Goal: Share content: Share content

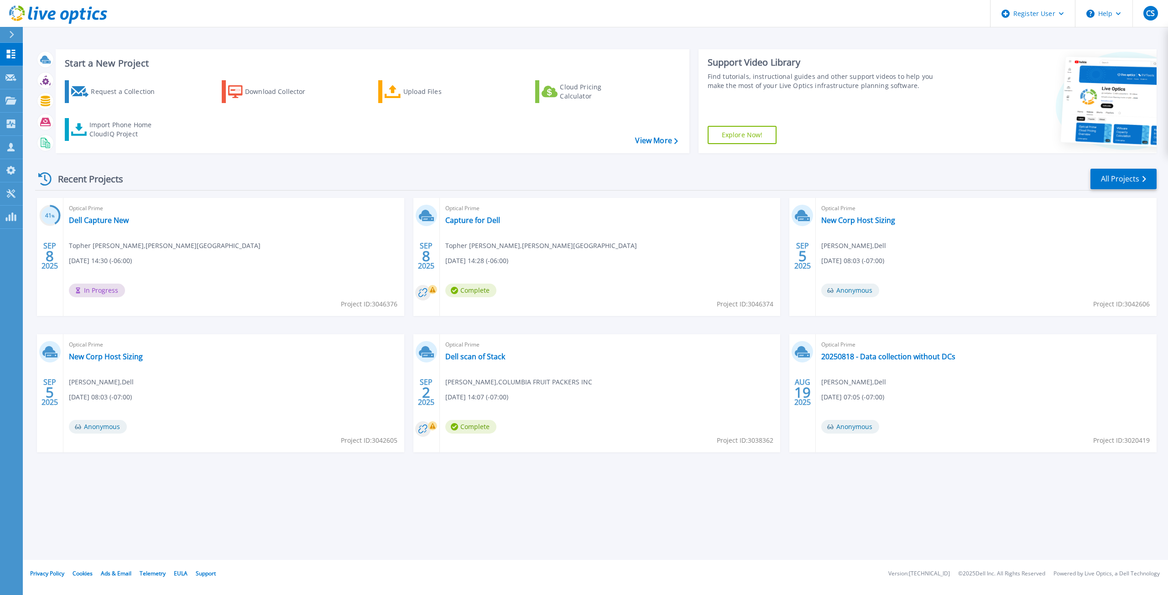
click at [11, 37] on icon at bounding box center [11, 34] width 5 height 7
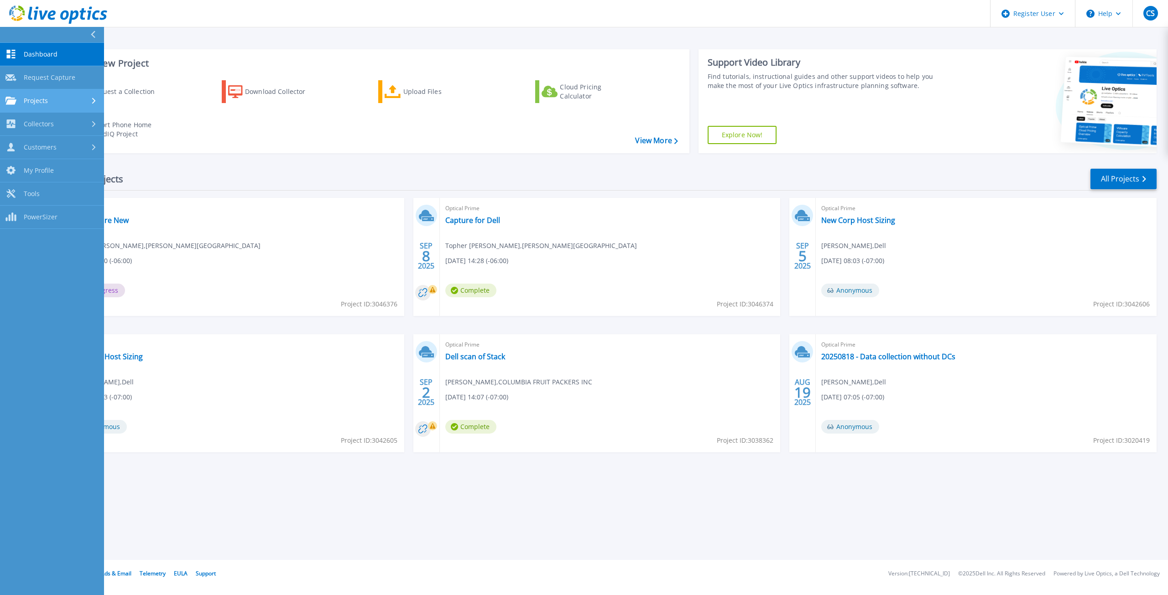
click at [37, 101] on span "Projects" at bounding box center [36, 101] width 24 height 8
click at [61, 150] on link "Upload SIOKIT & Files" at bounding box center [52, 147] width 104 height 23
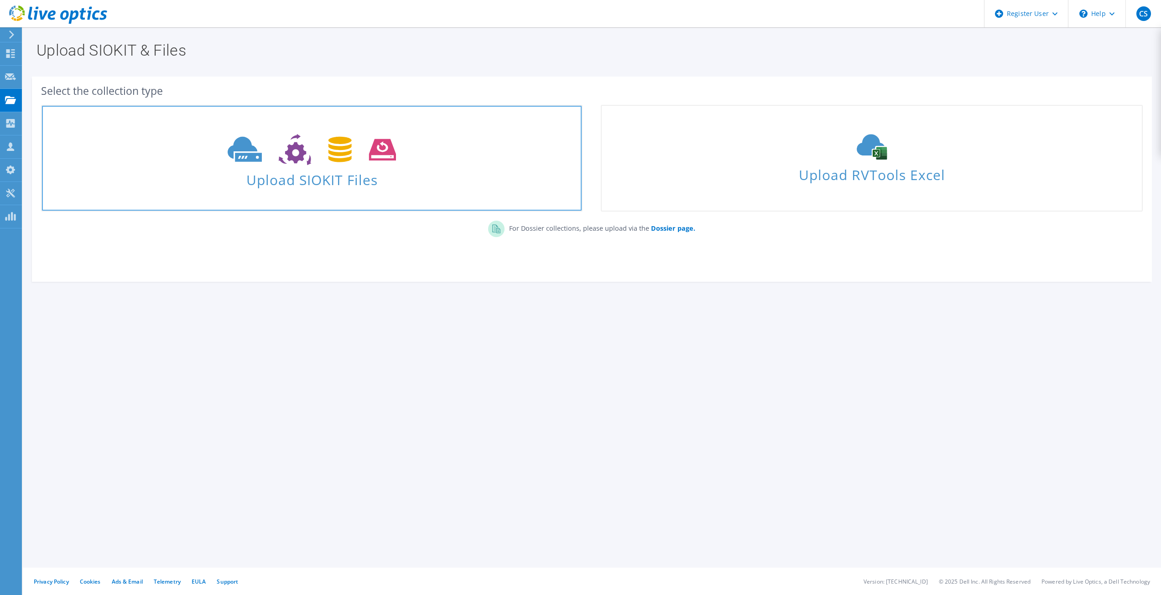
click at [348, 159] on use at bounding box center [312, 149] width 168 height 31
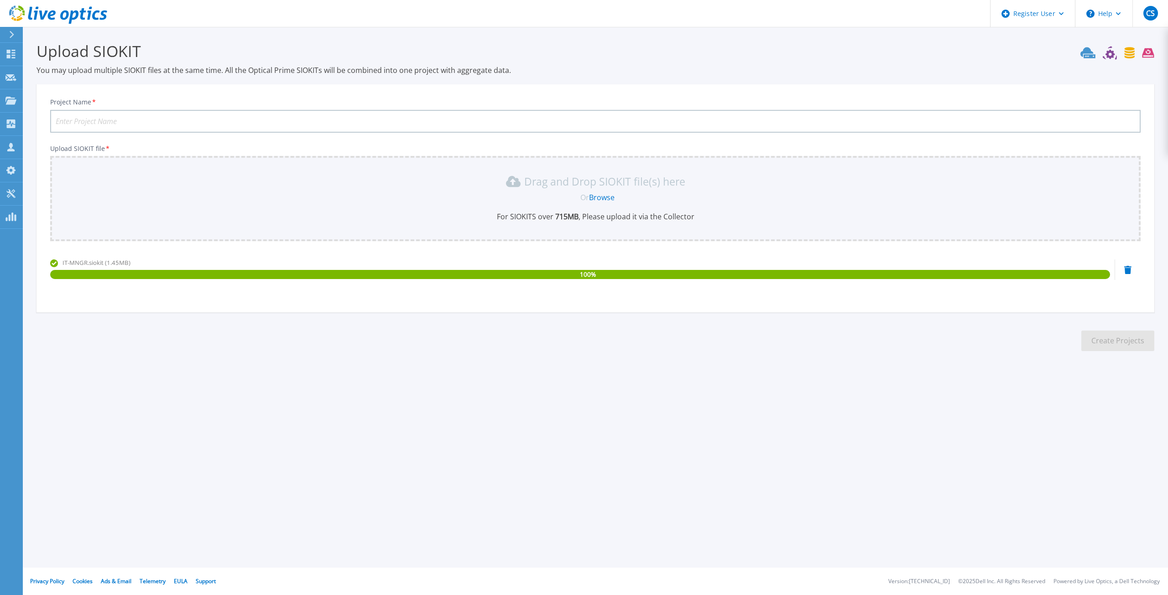
click at [239, 116] on input "Project Name *" at bounding box center [595, 121] width 1091 height 23
type input "Magic Metals"
click at [1112, 339] on button "Create Projects" at bounding box center [1117, 341] width 73 height 21
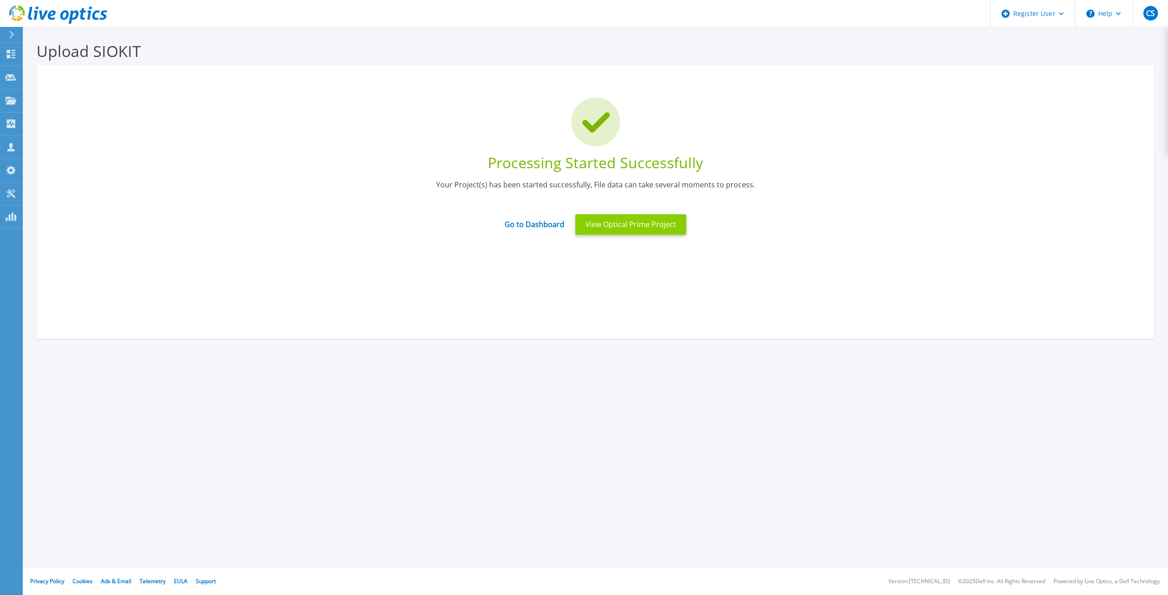
click at [665, 230] on button "View Optical Prime Project" at bounding box center [630, 224] width 111 height 21
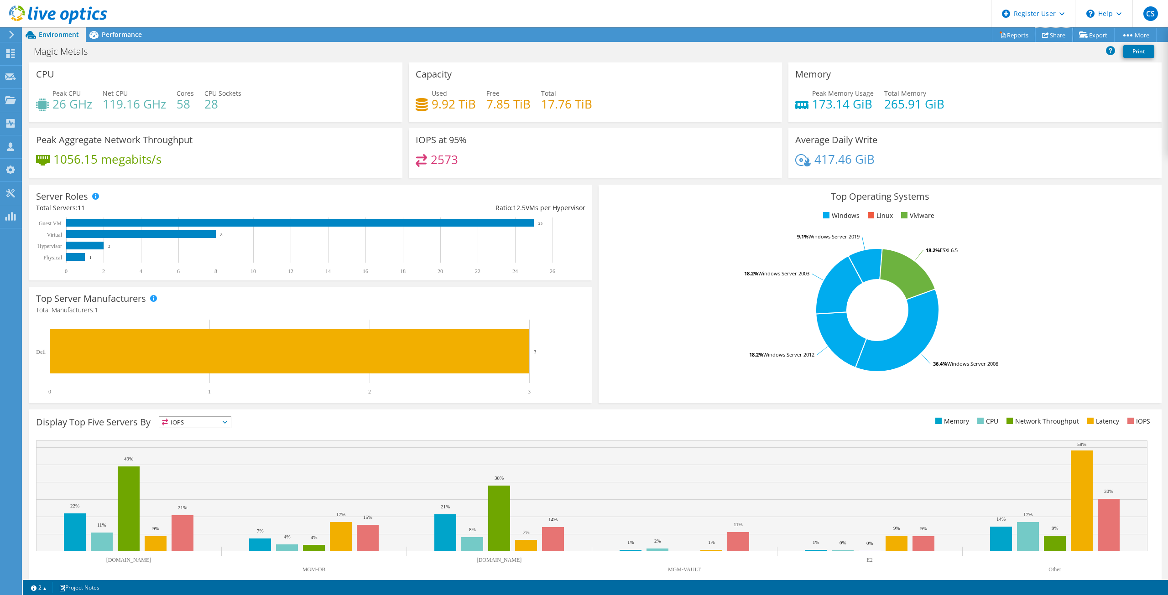
click at [1050, 33] on link "Share" at bounding box center [1053, 35] width 37 height 14
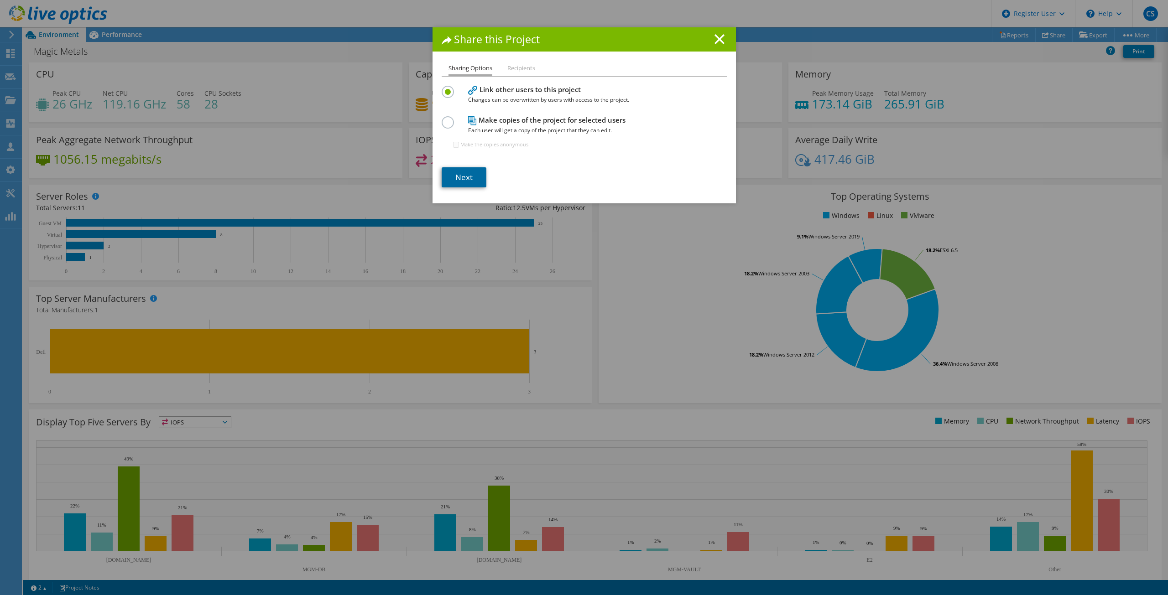
click at [477, 174] on link "Next" at bounding box center [464, 177] width 45 height 20
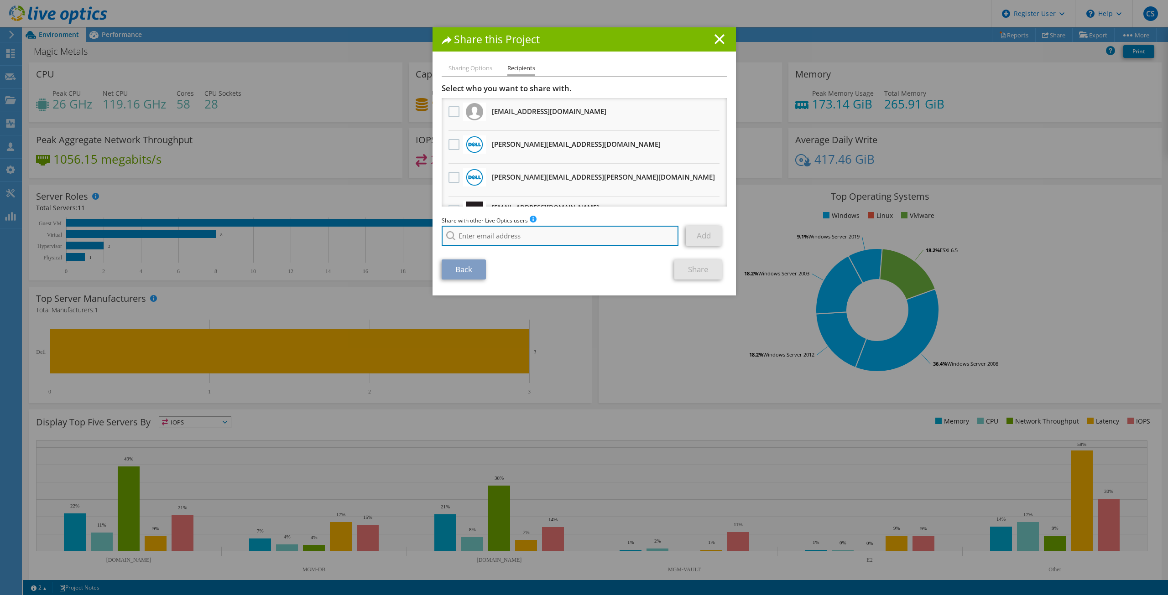
click at [492, 235] on input "search" at bounding box center [560, 236] width 237 height 20
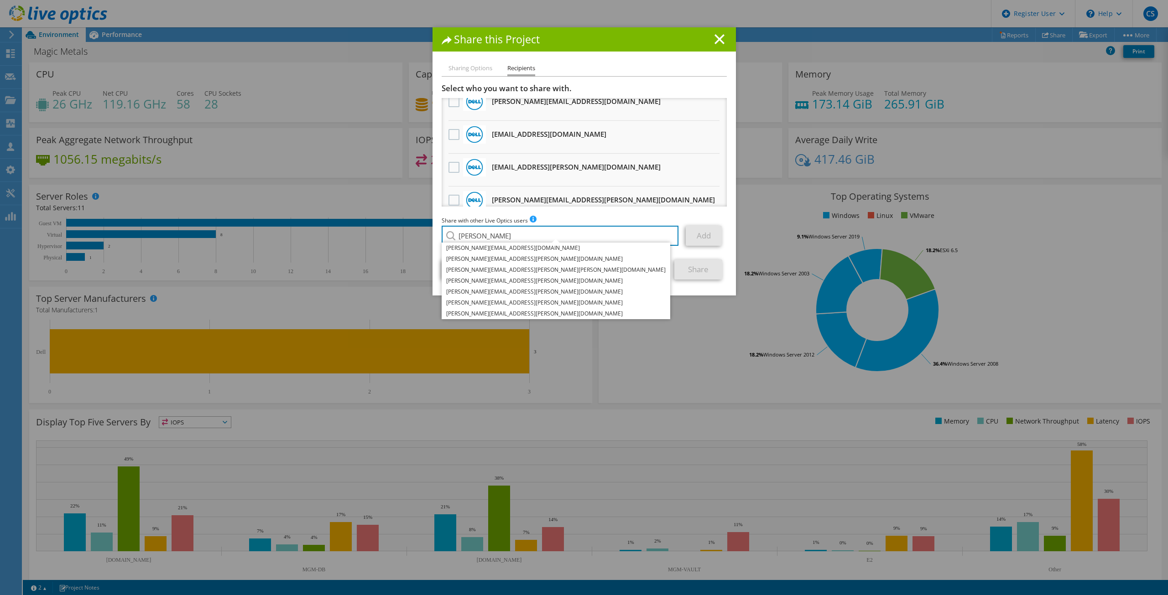
scroll to position [516, 0]
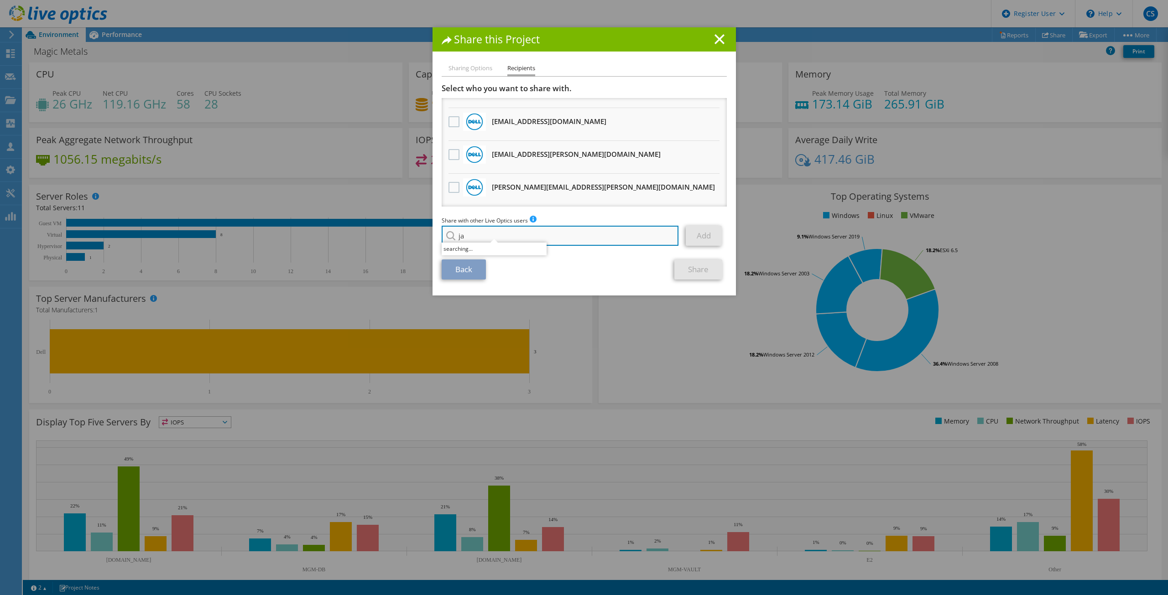
type input "j"
type input "@ecei"
drag, startPoint x: 516, startPoint y: 236, endPoint x: 436, endPoint y: 233, distance: 79.9
click at [436, 233] on div "Sharing Options Recipients Link other users to this project Changes can be over…" at bounding box center [584, 179] width 303 height 233
click at [576, 246] on input "search" at bounding box center [560, 236] width 237 height 20
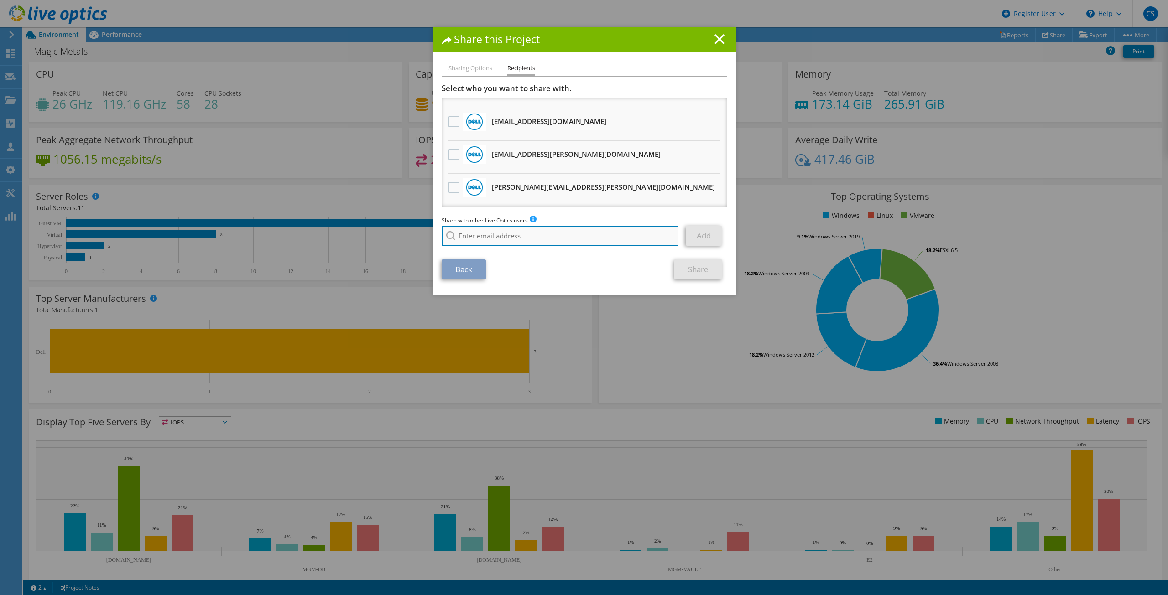
paste input "jacksonwiswall@ecei.com"
type input "jacksonwiswall@ecei.com"
click at [505, 247] on li "jacksonwiswall@ecei.com" at bounding box center [494, 248] width 105 height 11
click at [703, 235] on link "Add" at bounding box center [704, 236] width 36 height 20
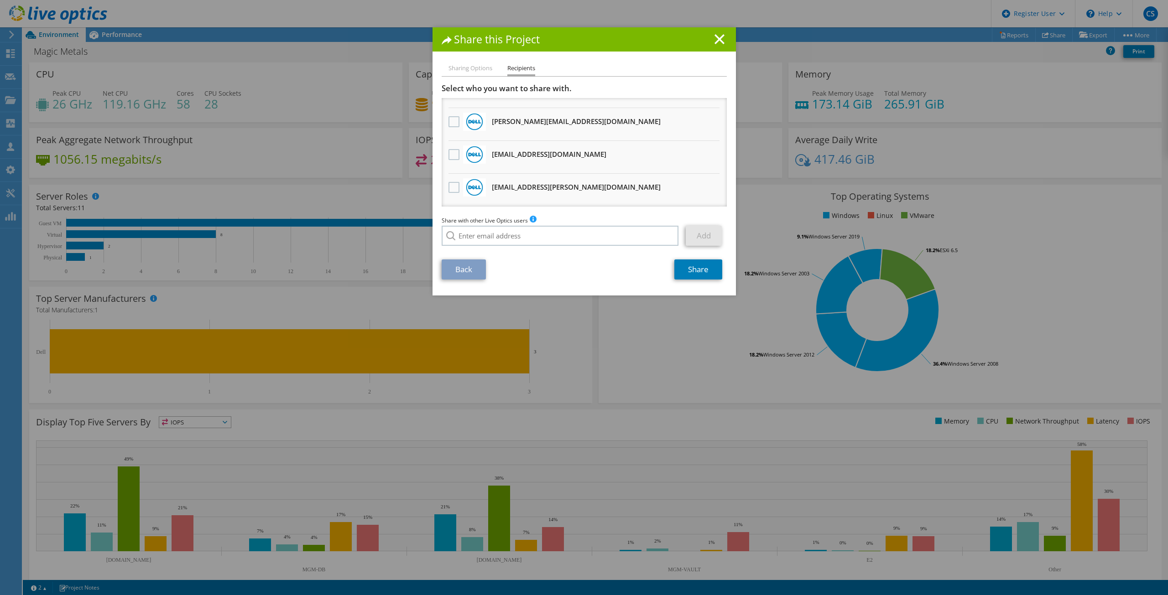
scroll to position [548, 0]
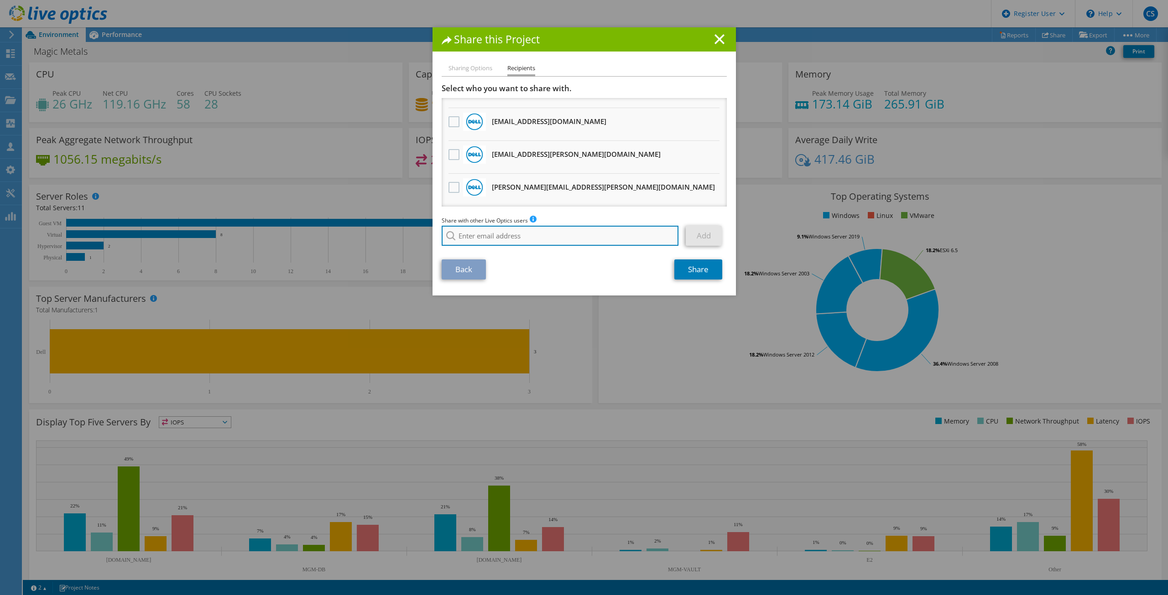
click at [534, 241] on input "search" at bounding box center [560, 236] width 237 height 20
paste input "gregpedersen@ecei.com"
type input "gregpedersen@ecei.com"
click at [533, 252] on li "gregpedersen@ecei.com" at bounding box center [494, 248] width 105 height 11
click at [704, 240] on link "Add" at bounding box center [704, 236] width 36 height 20
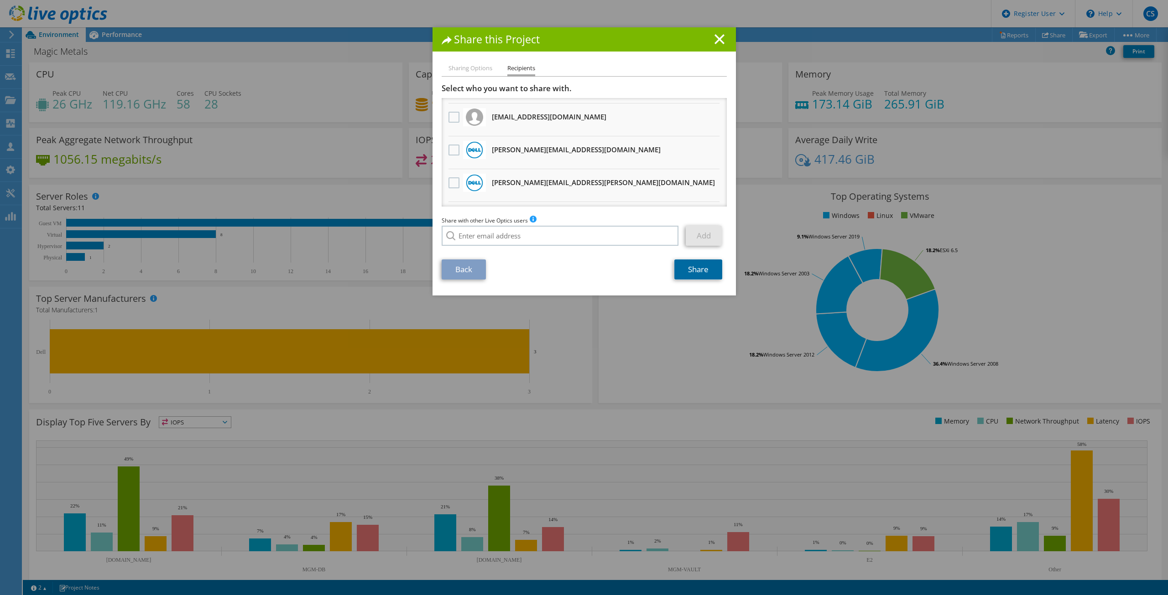
scroll to position [0, 0]
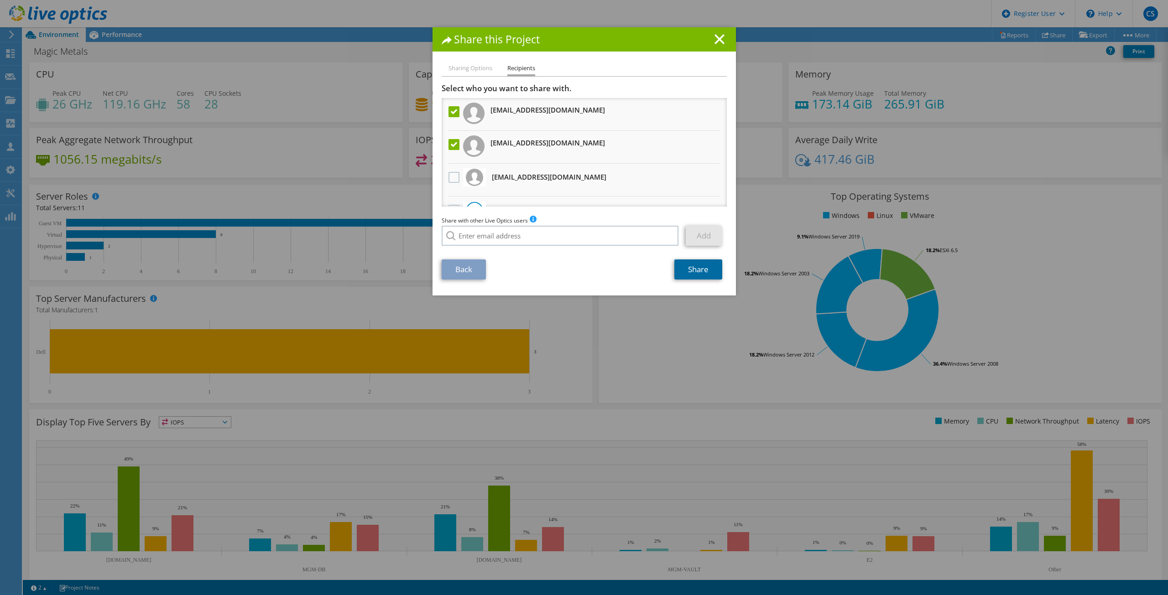
click at [699, 272] on link "Share" at bounding box center [698, 270] width 48 height 20
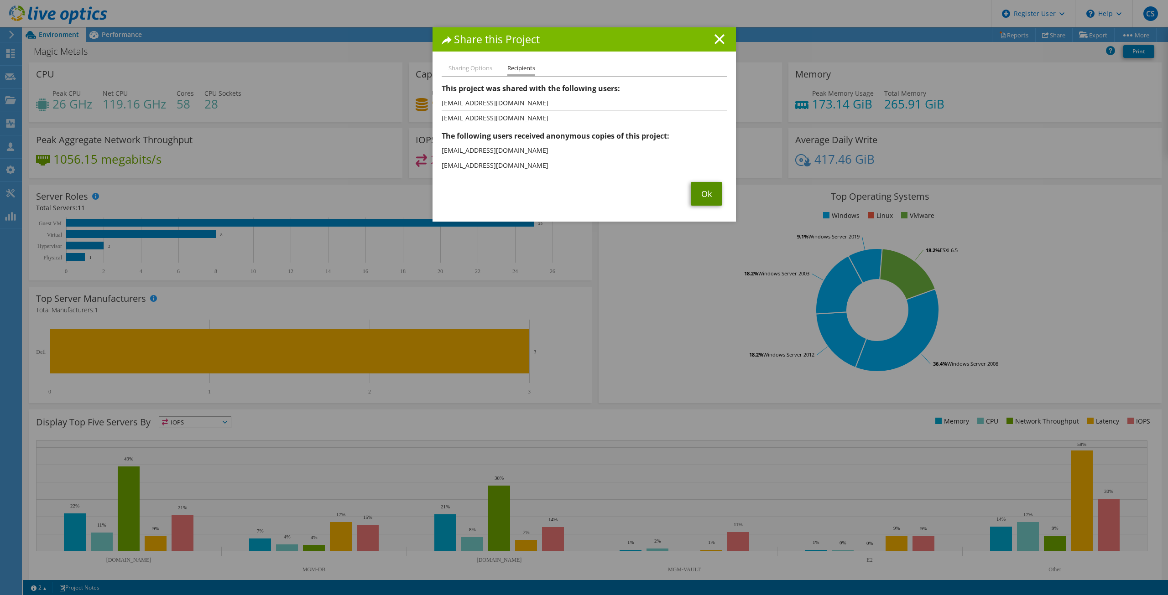
click at [710, 193] on link "Ok" at bounding box center [706, 194] width 31 height 24
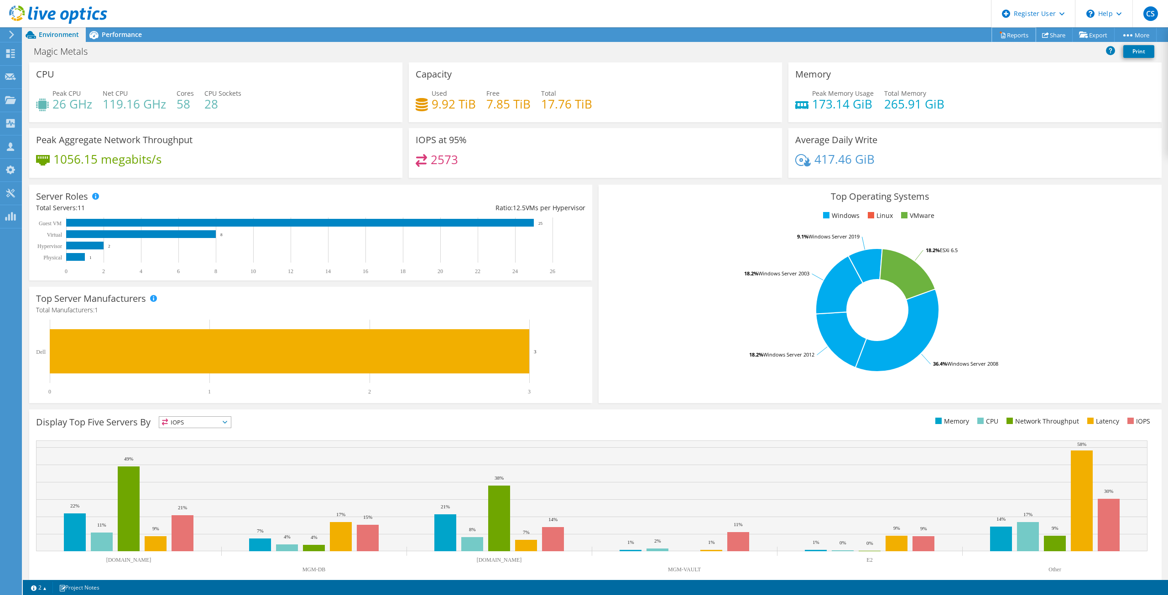
click at [1013, 38] on link "Reports" at bounding box center [1014, 35] width 44 height 14
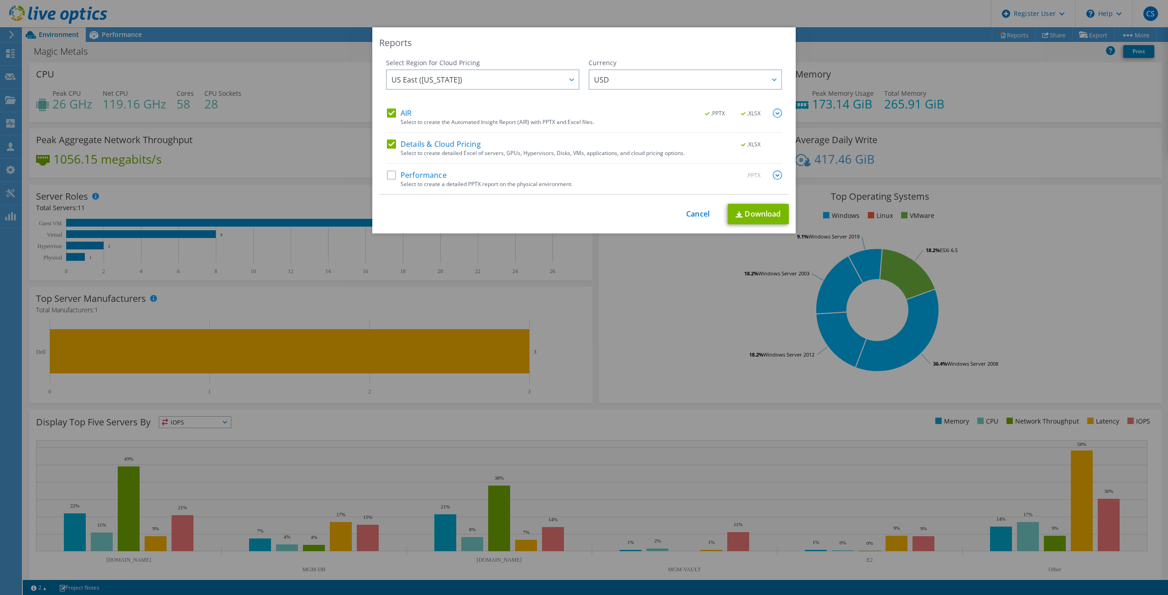
click at [392, 177] on label "Performance" at bounding box center [417, 175] width 60 height 9
click at [0, 0] on input "Performance" at bounding box center [0, 0] width 0 height 0
click at [736, 214] on img at bounding box center [739, 215] width 7 height 6
click at [746, 214] on div "This process may take a while, please wait... Cancel Download" at bounding box center [584, 214] width 410 height 21
drag, startPoint x: 750, startPoint y: 218, endPoint x: 750, endPoint y: 222, distance: 4.6
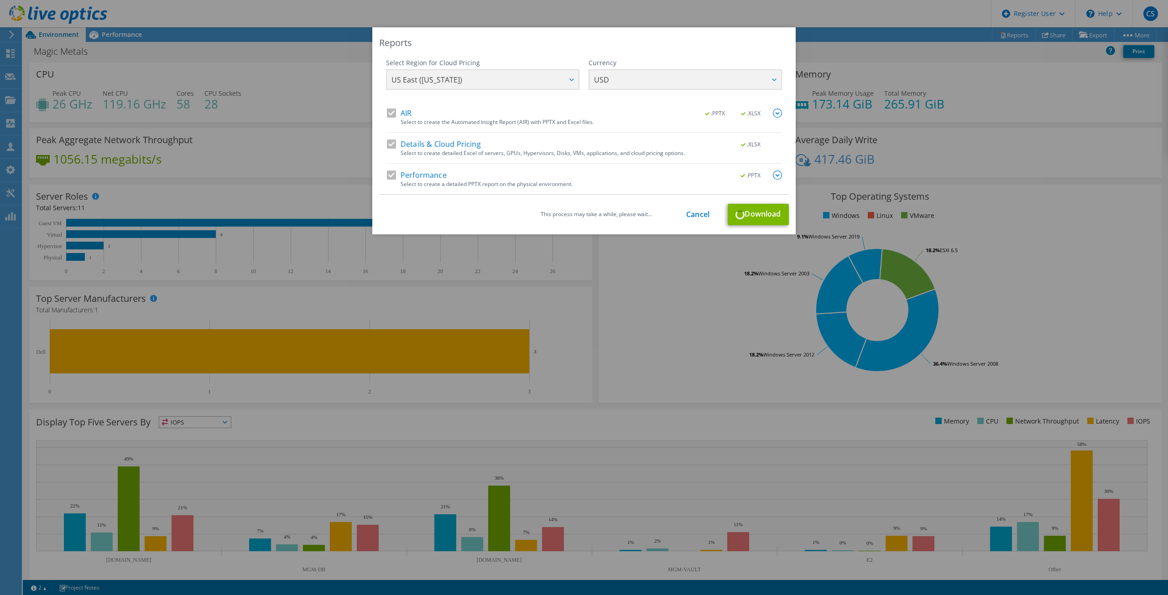
click at [752, 231] on div "Reports Select Region for Cloud Pricing Asia Pacific (Hong Kong) Asia Pacific (…" at bounding box center [583, 130] width 423 height 207
click at [747, 218] on div "This process may take a while, please wait... Cancel Download" at bounding box center [584, 214] width 410 height 21
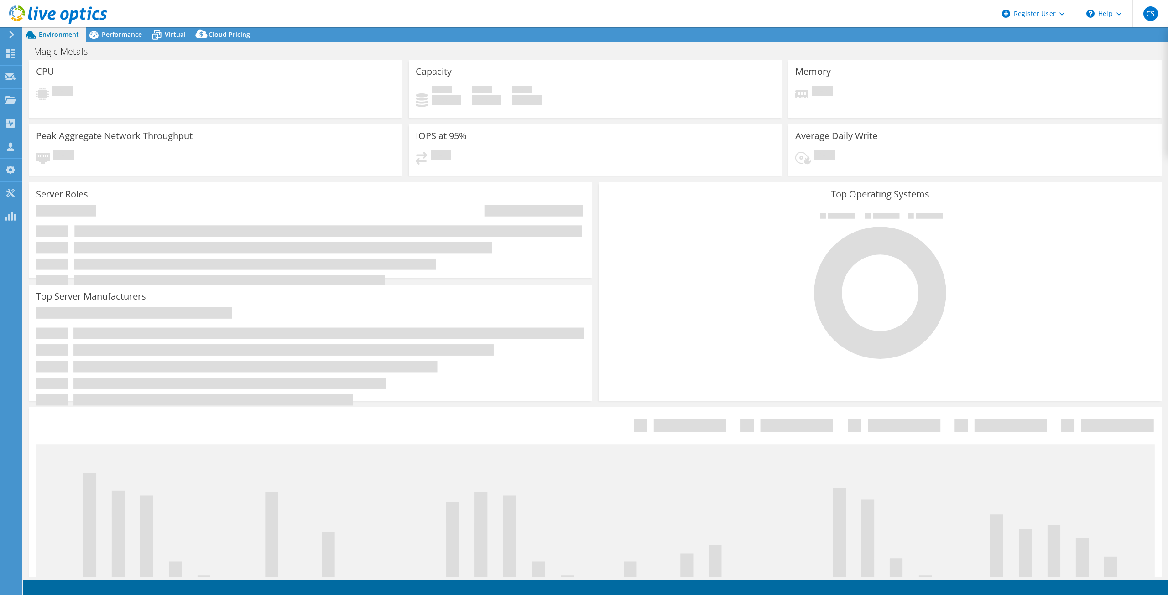
select select "USD"
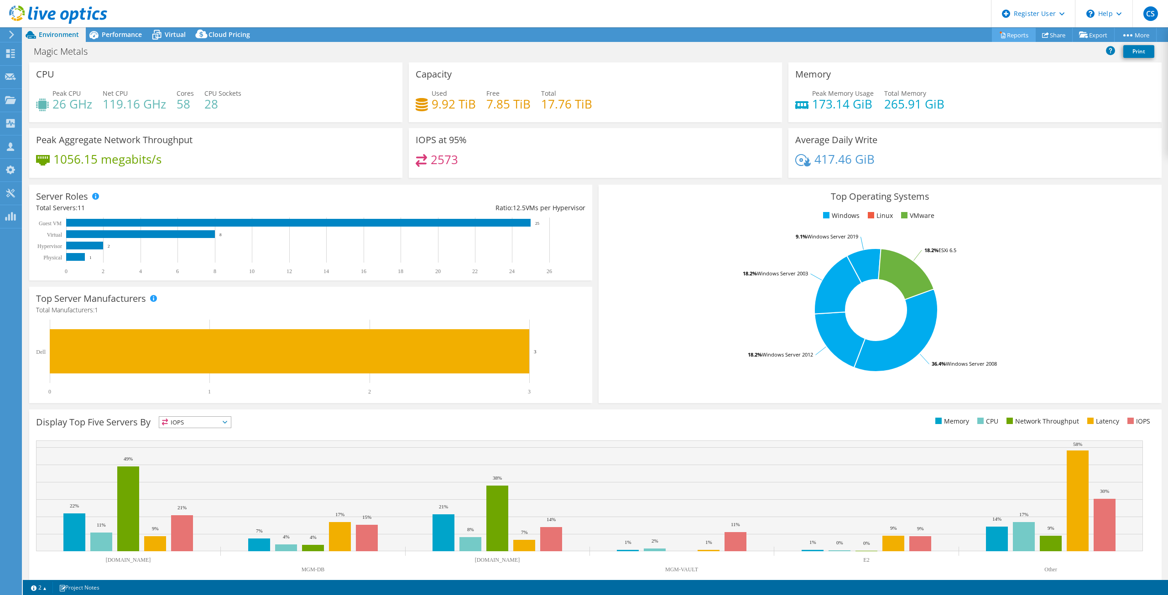
click at [1014, 38] on link "Reports" at bounding box center [1014, 35] width 44 height 14
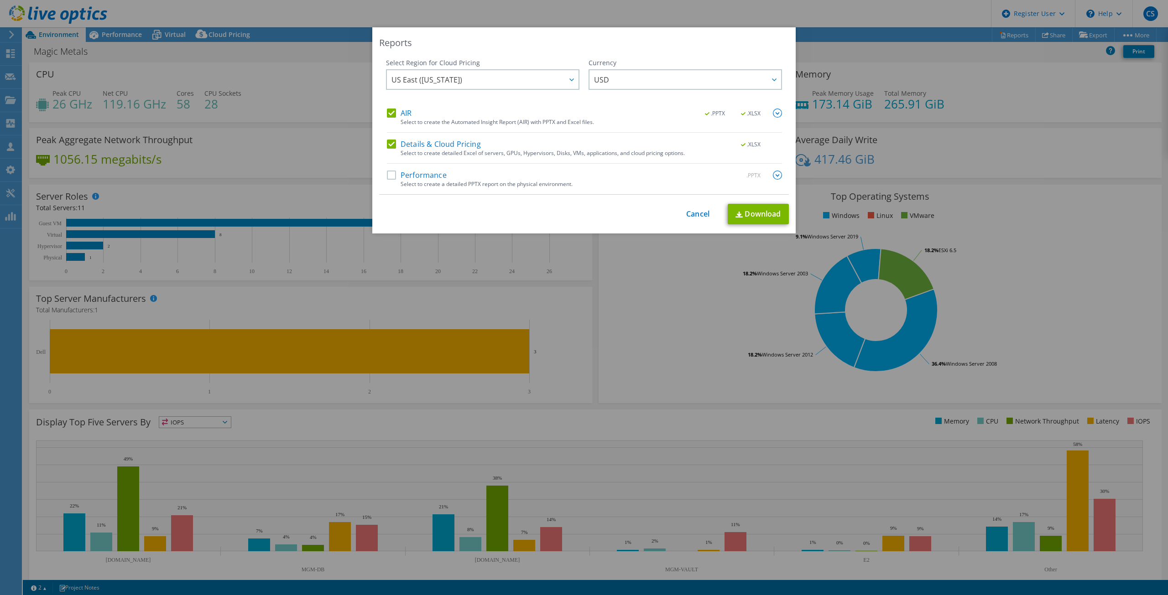
click at [388, 178] on label "Performance" at bounding box center [417, 175] width 60 height 9
click at [0, 0] on input "Performance" at bounding box center [0, 0] width 0 height 0
click at [768, 212] on link "Download" at bounding box center [758, 214] width 61 height 21
click at [764, 219] on link "Download" at bounding box center [758, 214] width 61 height 21
